Goal: Go to known website: Access a specific website the user already knows

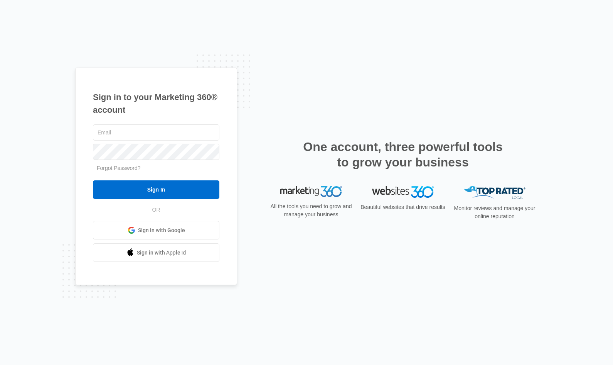
type input "[PERSON_NAME][EMAIL_ADDRESS][PERSON_NAME][DOMAIN_NAME]"
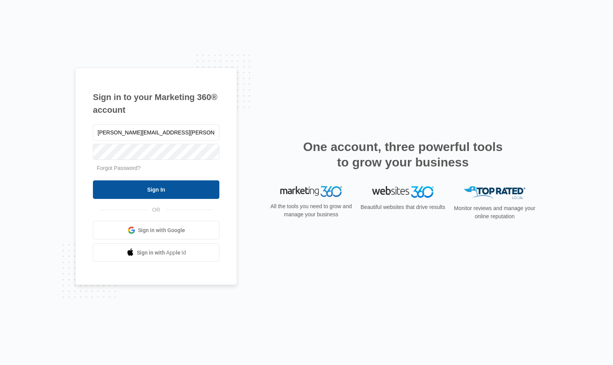
click at [200, 191] on input "Sign In" at bounding box center [156, 189] width 127 height 19
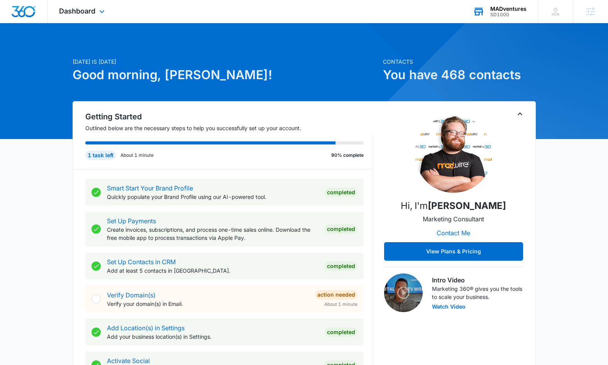
click at [508, 10] on div "MADventures" at bounding box center [508, 9] width 36 height 6
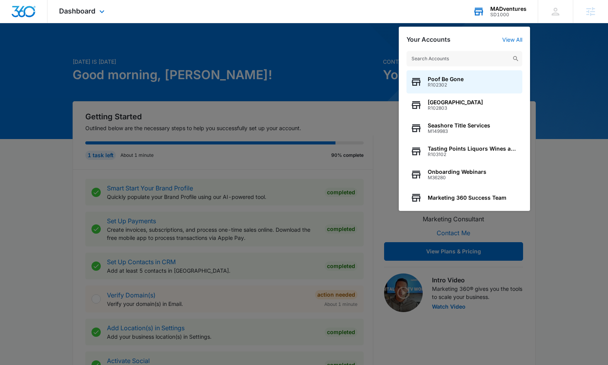
click at [461, 52] on input "text" at bounding box center [464, 58] width 116 height 15
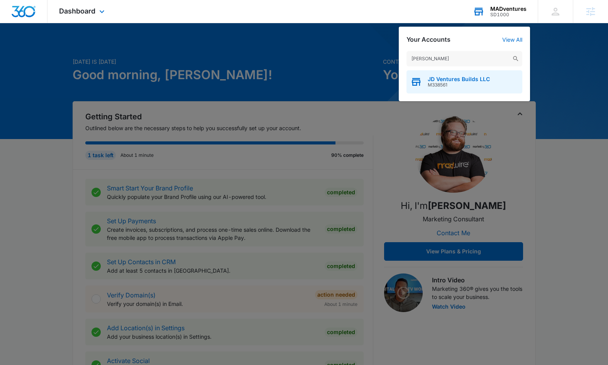
type input "[PERSON_NAME]"
click at [451, 78] on span "JD Ventures Builds LLC" at bounding box center [458, 79] width 62 height 6
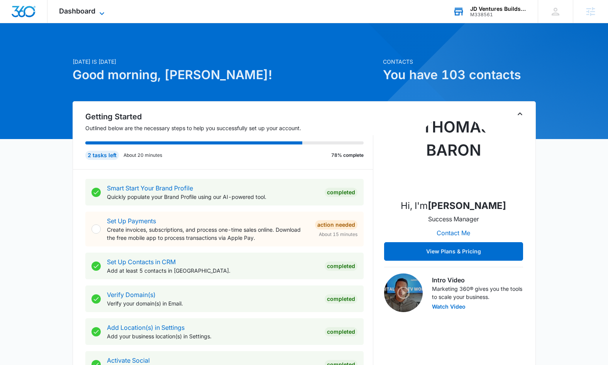
click at [97, 15] on icon at bounding box center [101, 13] width 9 height 9
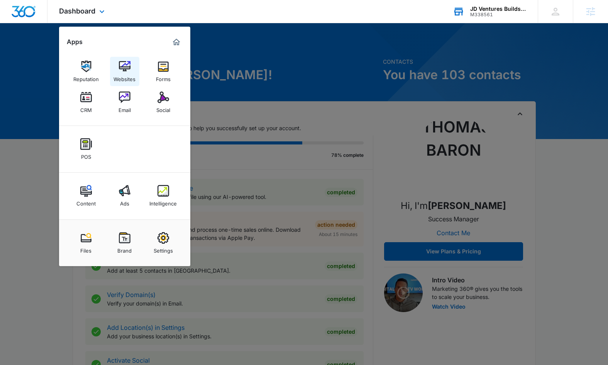
click at [128, 71] on img at bounding box center [125, 67] width 12 height 12
